Goal: Transaction & Acquisition: Download file/media

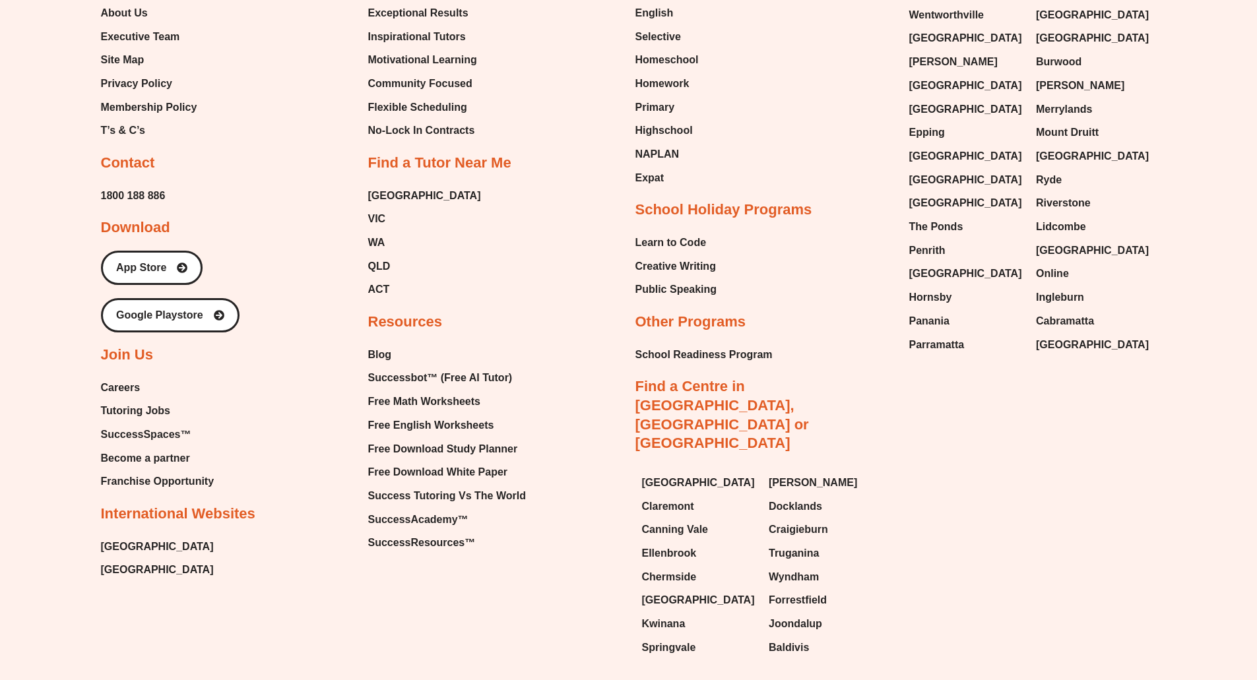
scroll to position [7915, 0]
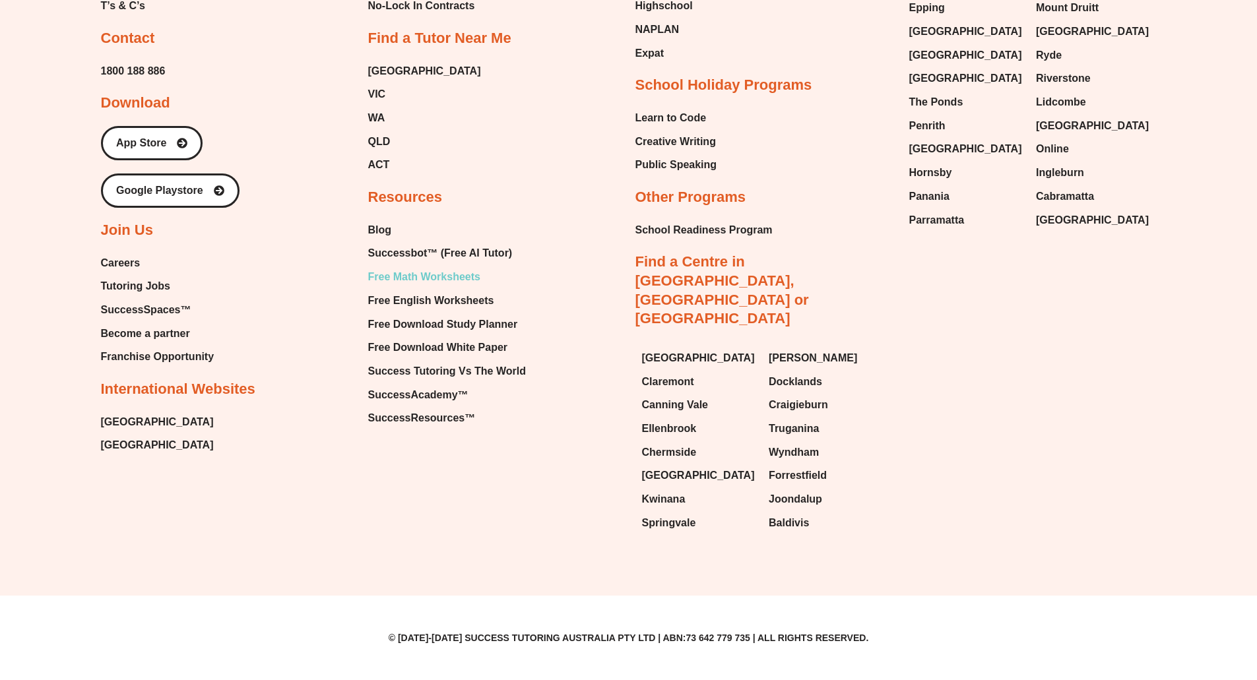
click at [418, 287] on span "Free Math Worksheets" at bounding box center [424, 277] width 112 height 20
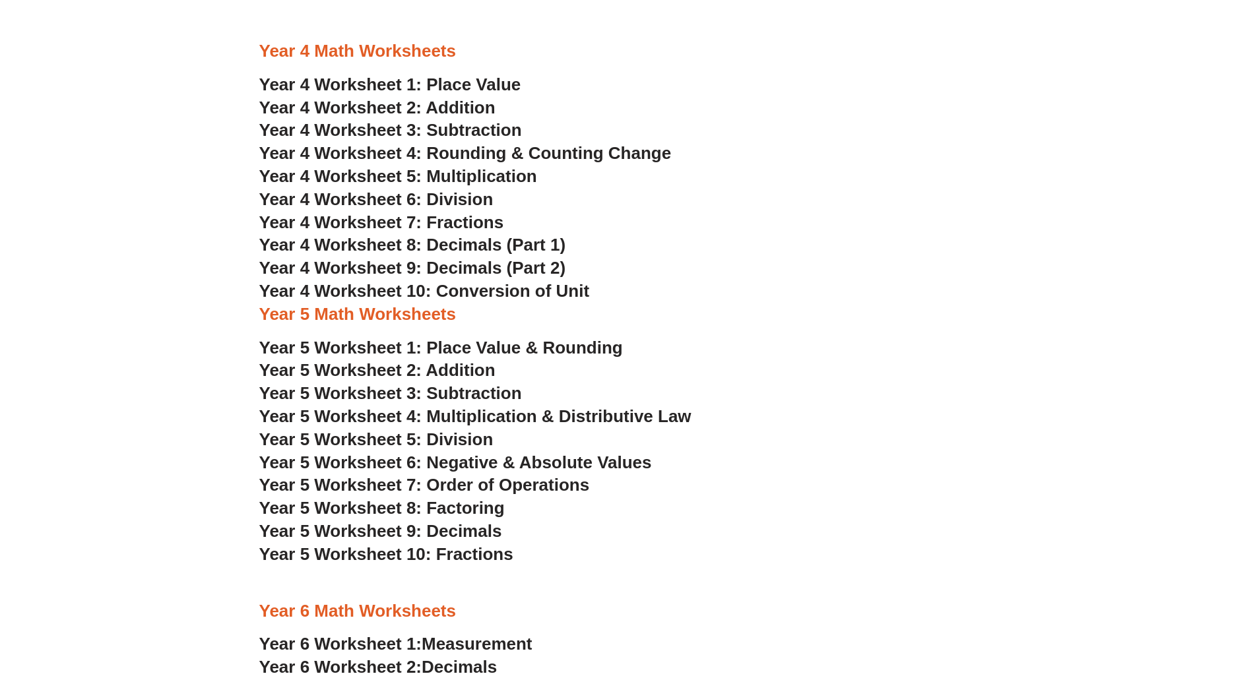
scroll to position [2112, 0]
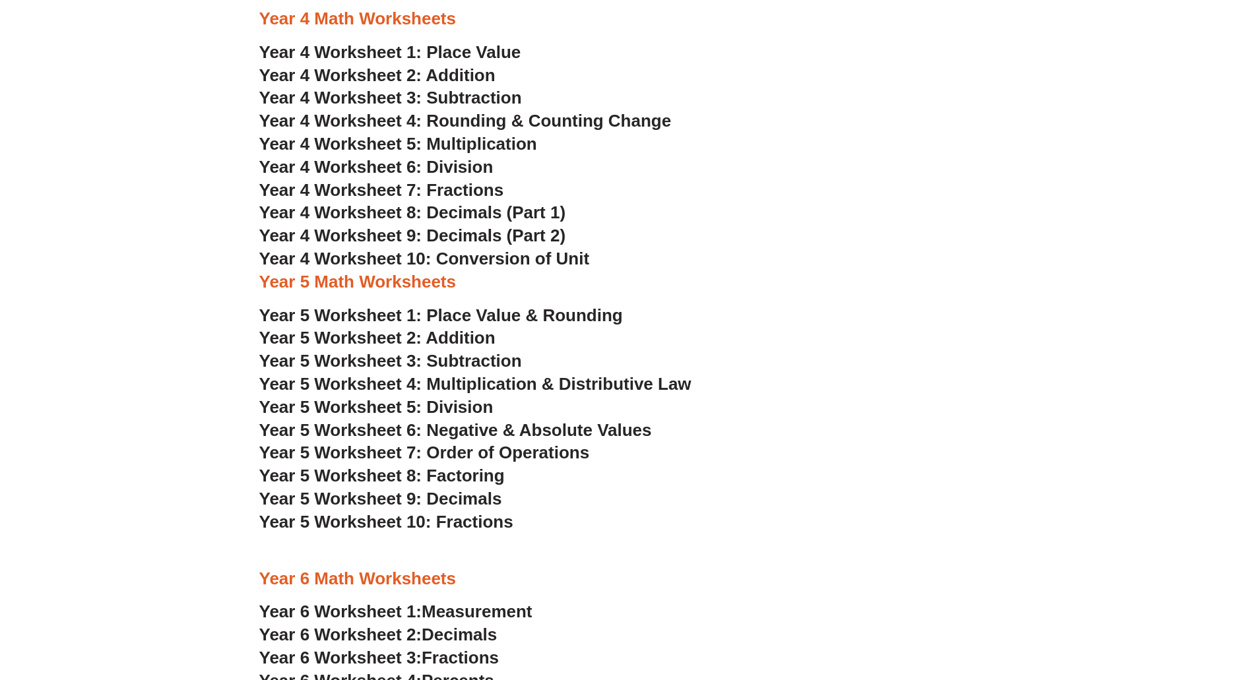
click at [470, 261] on span "Year 4 Worksheet 10: Conversion of Unit" at bounding box center [424, 259] width 331 height 20
click at [497, 527] on span "Year 5 Worksheet 10: Fractions" at bounding box center [386, 522] width 254 height 20
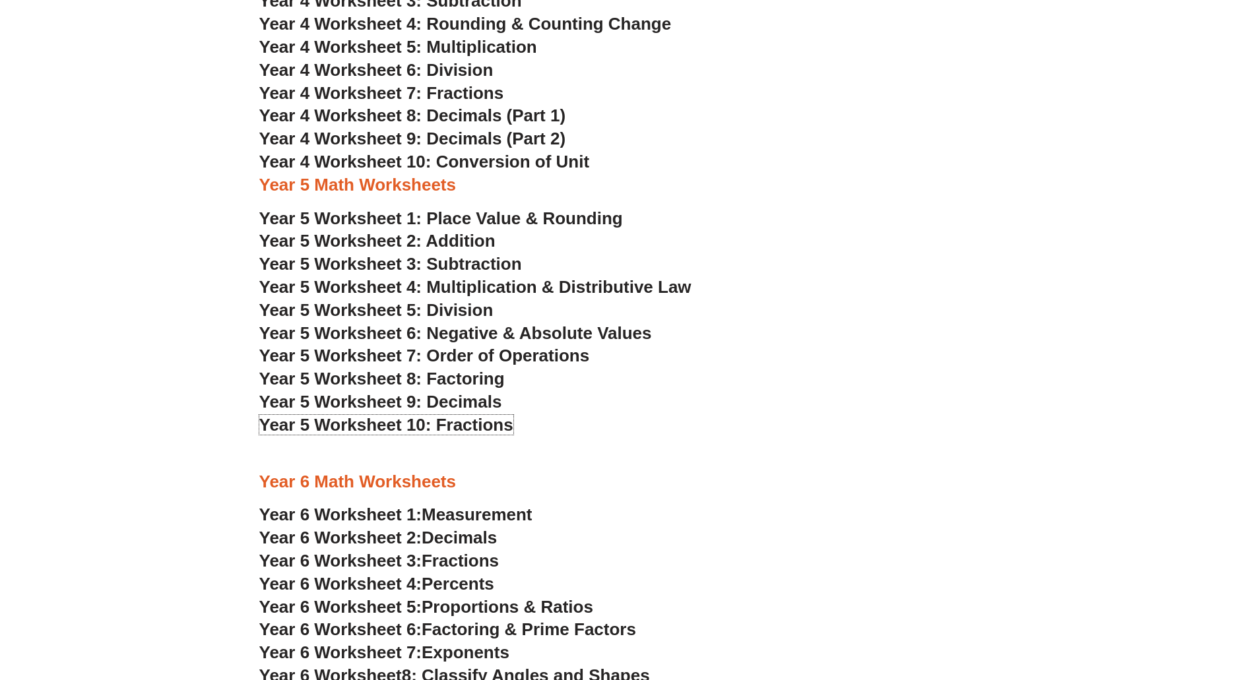
scroll to position [2244, 0]
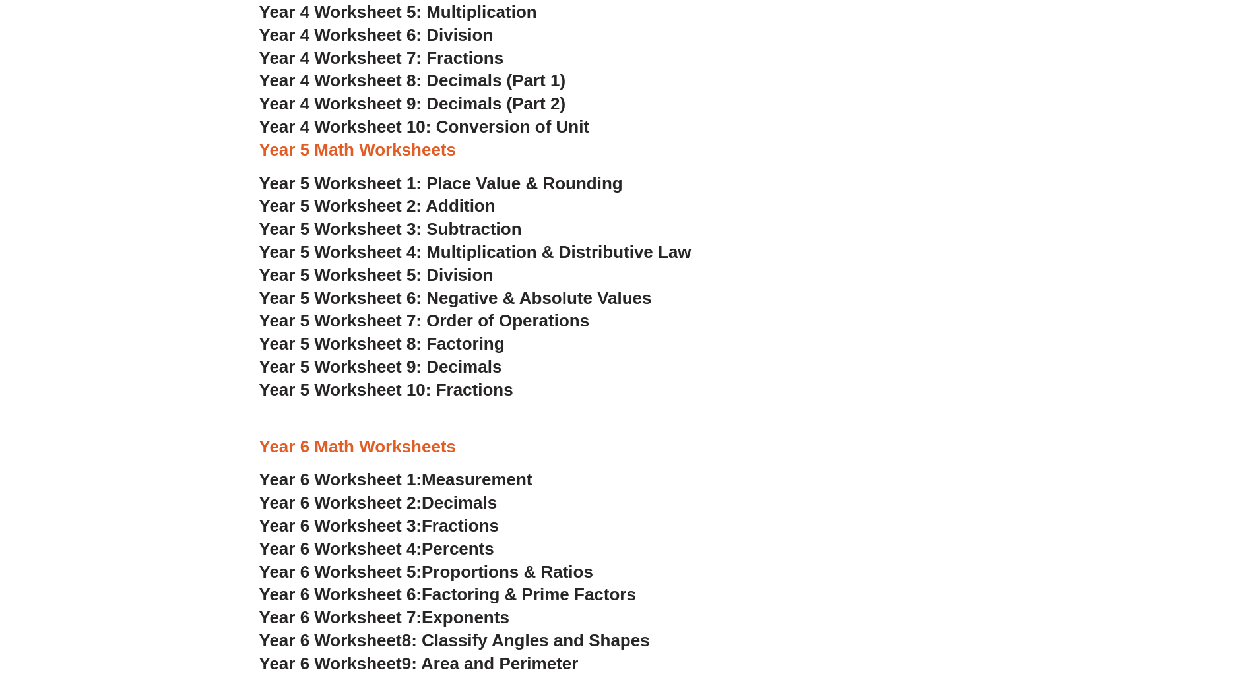
drag, startPoint x: 447, startPoint y: 527, endPoint x: 482, endPoint y: 534, distance: 35.6
click at [482, 533] on span "Fractions" at bounding box center [460, 526] width 77 height 20
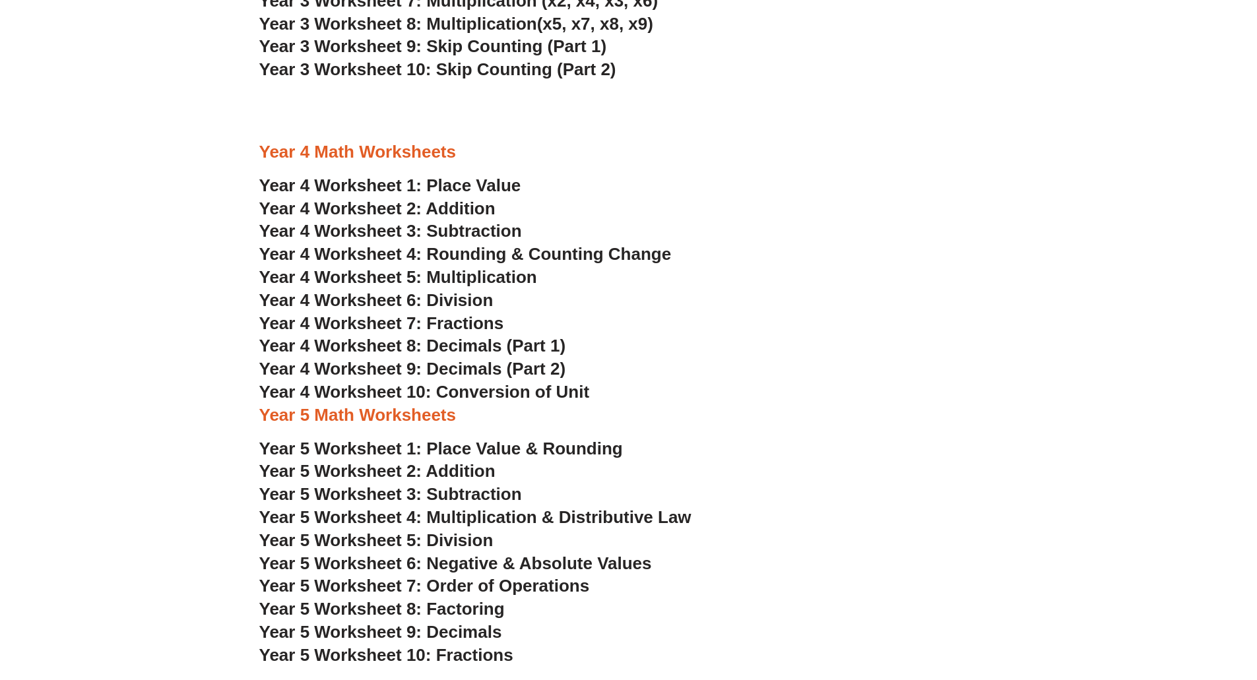
scroll to position [1980, 0]
